Goal: Task Accomplishment & Management: Use online tool/utility

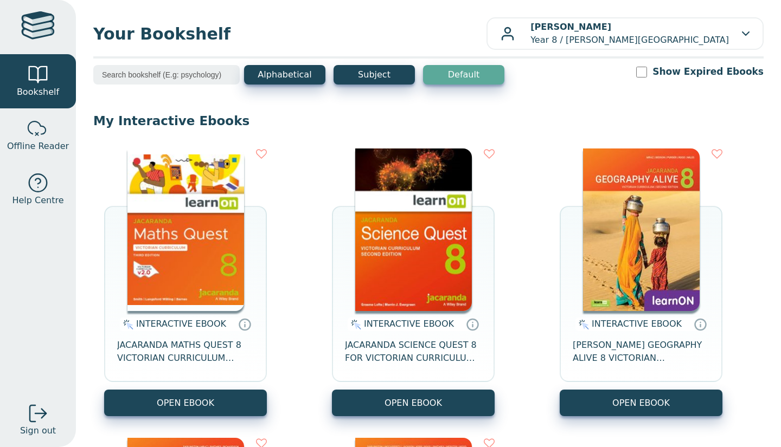
click at [189, 240] on img at bounding box center [185, 230] width 117 height 163
click at [141, 182] on img at bounding box center [185, 230] width 117 height 163
